Goal: Task Accomplishment & Management: Complete application form

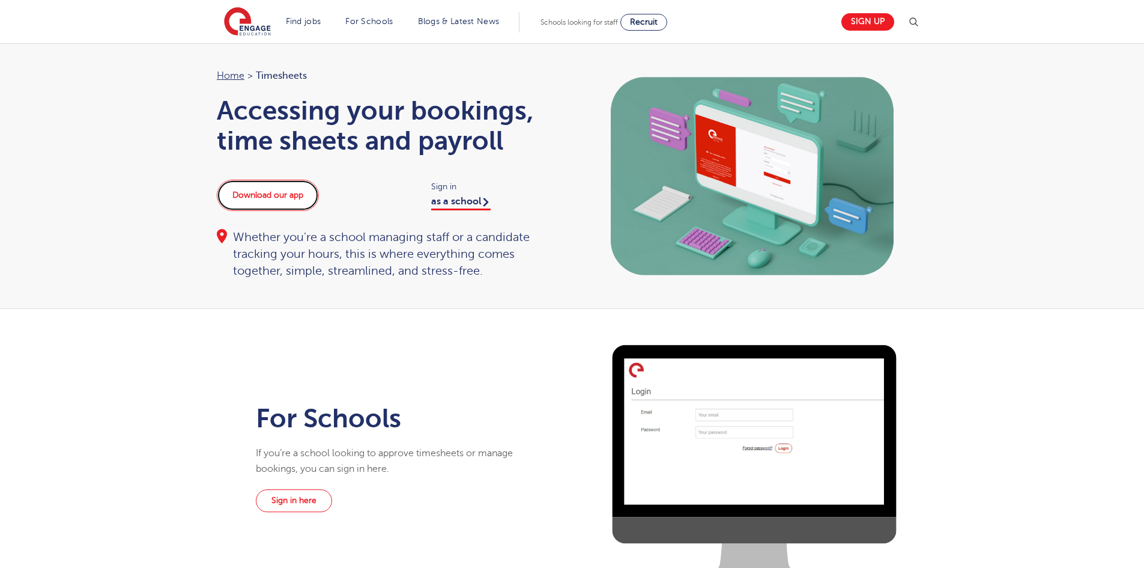
click at [264, 196] on link "Download our app" at bounding box center [268, 195] width 102 height 31
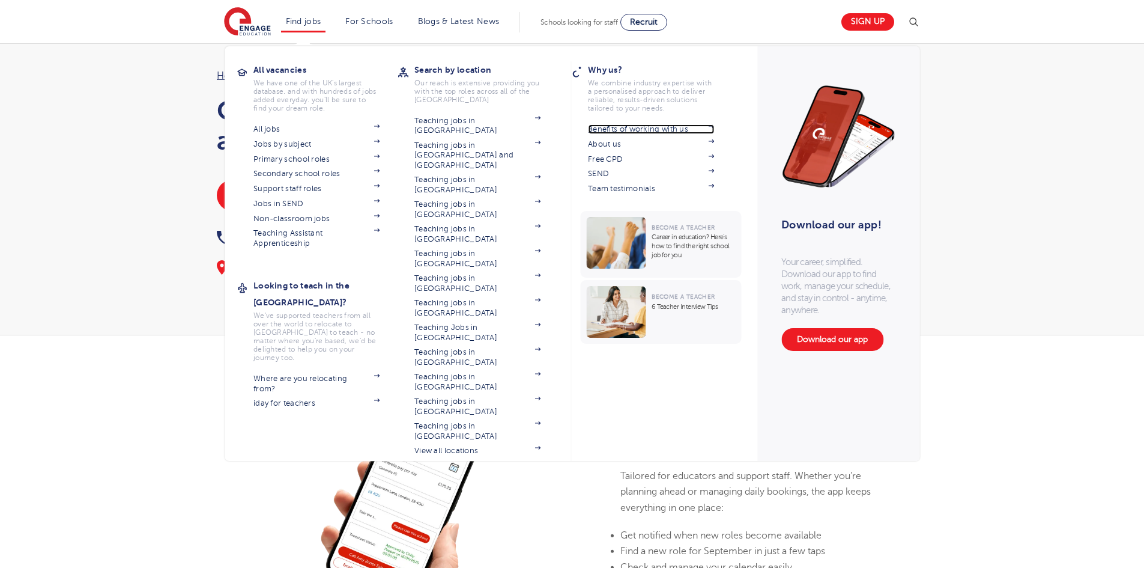
click at [678, 127] on link "Benefits of working with us" at bounding box center [651, 129] width 126 height 10
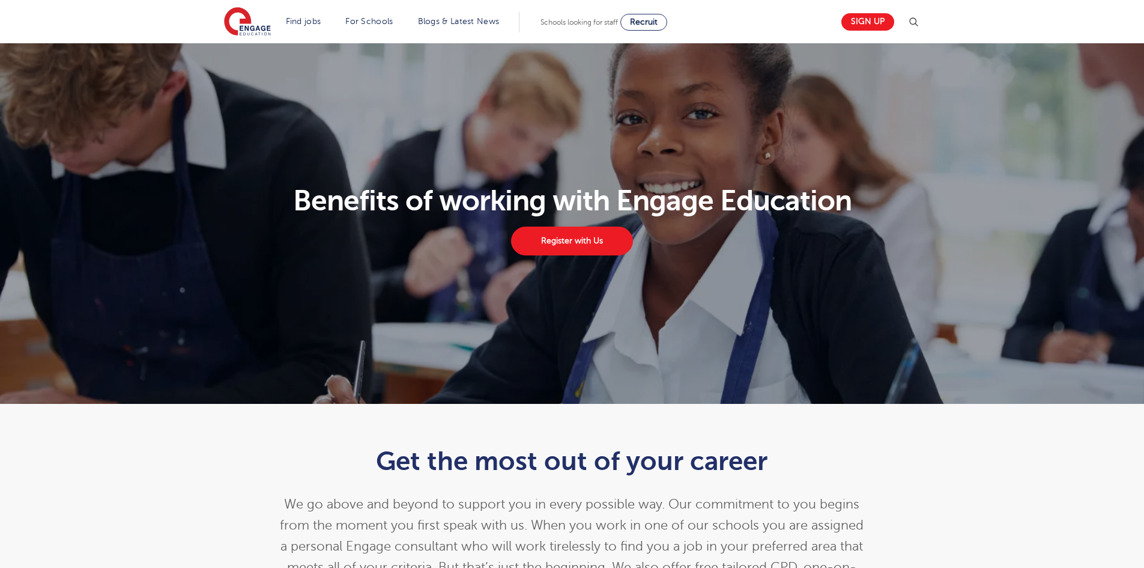
click at [566, 196] on h1 "Benefits of working with Engage Education" at bounding box center [572, 200] width 711 height 29
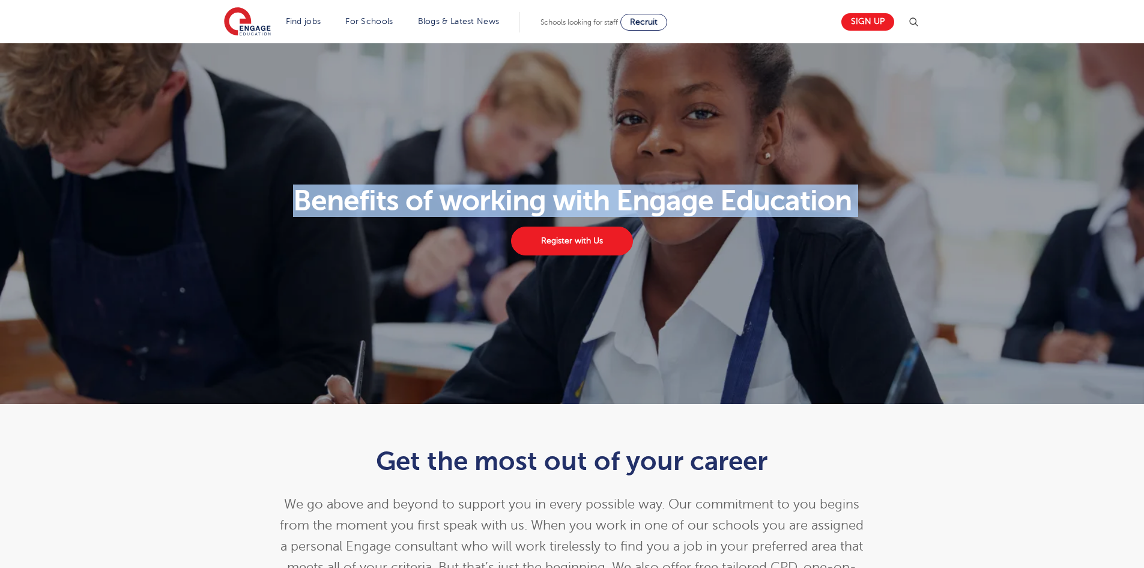
click at [566, 196] on h1 "Benefits of working with Engage Education" at bounding box center [572, 200] width 711 height 29
click at [575, 247] on link "Register with Us" at bounding box center [571, 240] width 121 height 29
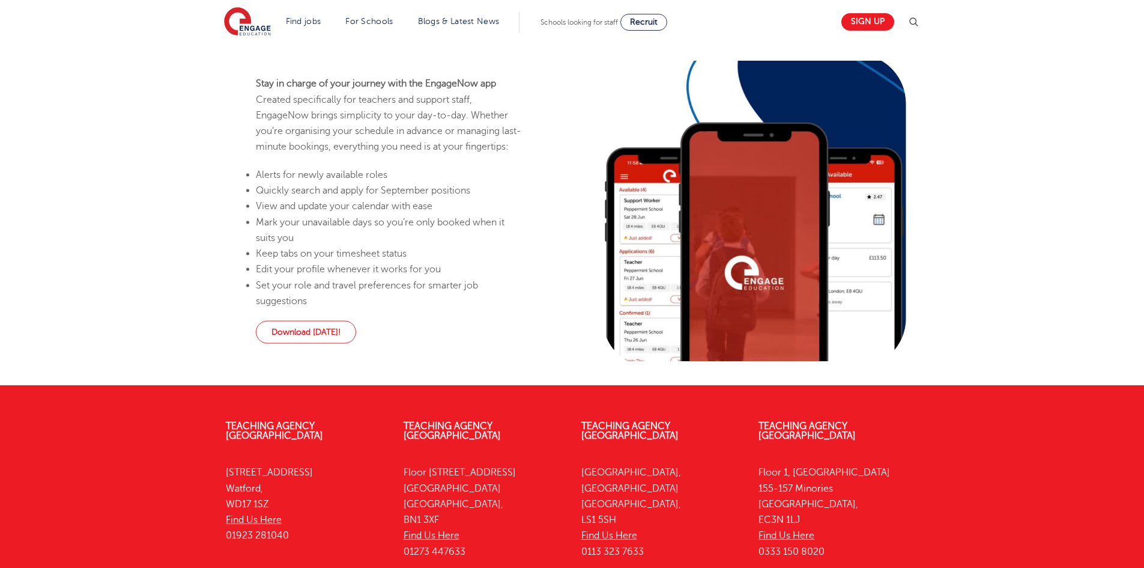
scroll to position [1085, 0]
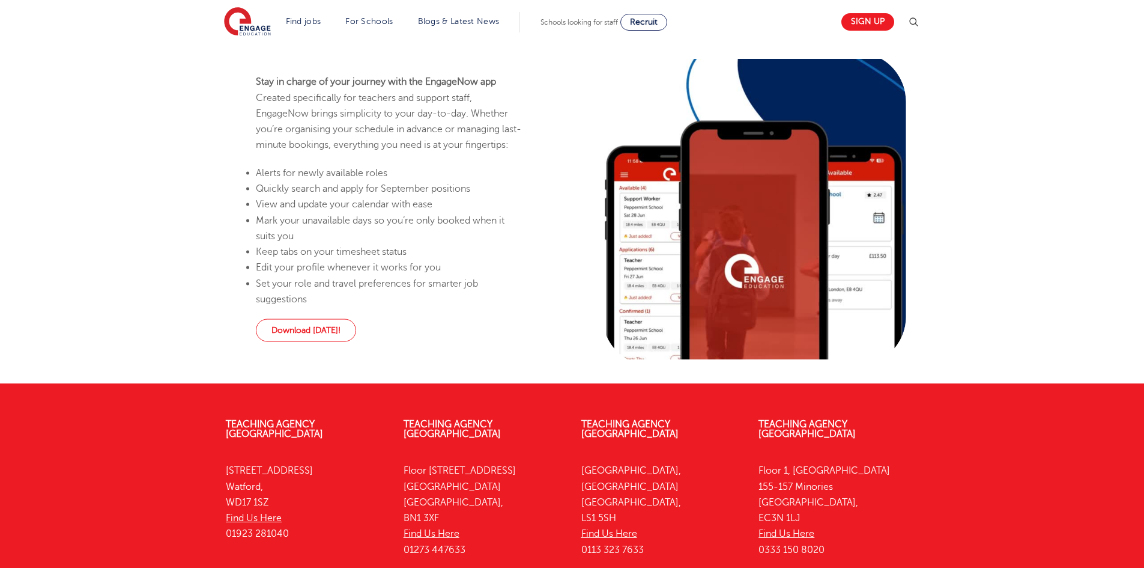
drag, startPoint x: 1147, startPoint y: 67, endPoint x: 1095, endPoint y: 366, distance: 303.7
